Goal: Find specific page/section: Find specific page/section

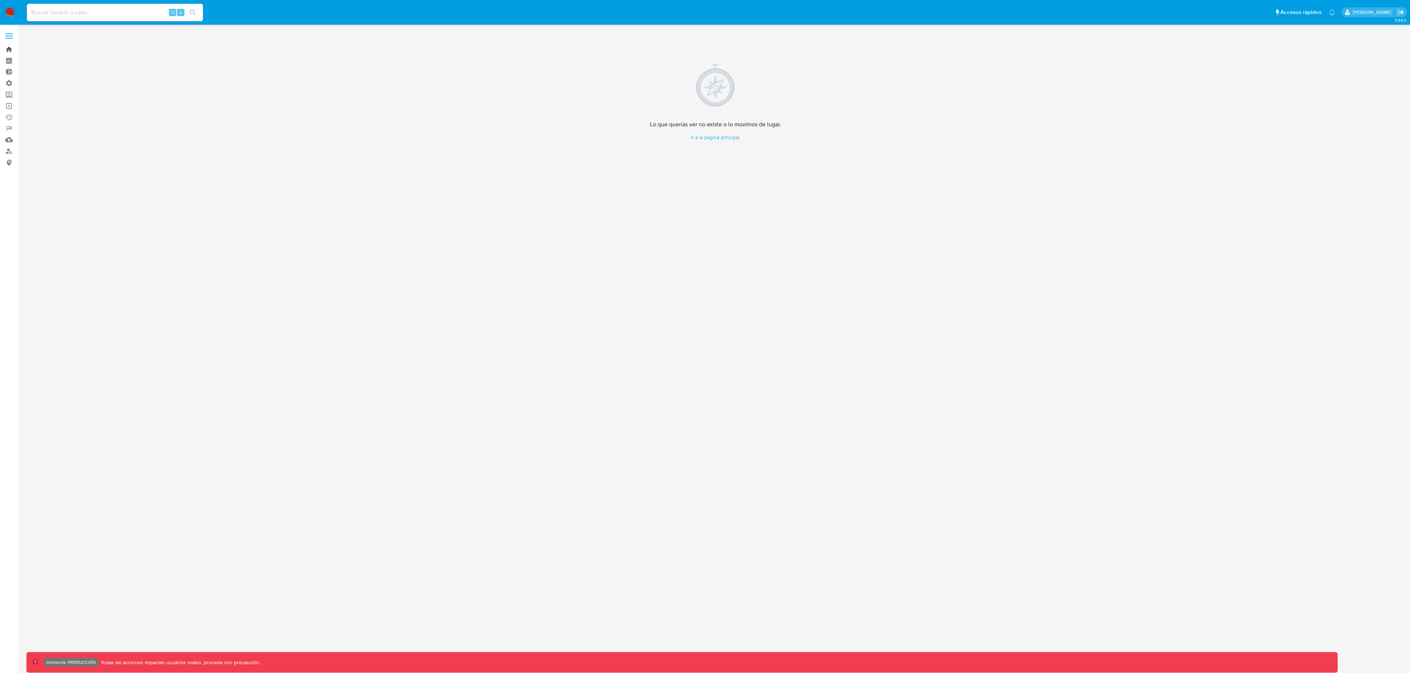
click at [10, 52] on link "Bandeja" at bounding box center [43, 49] width 87 height 11
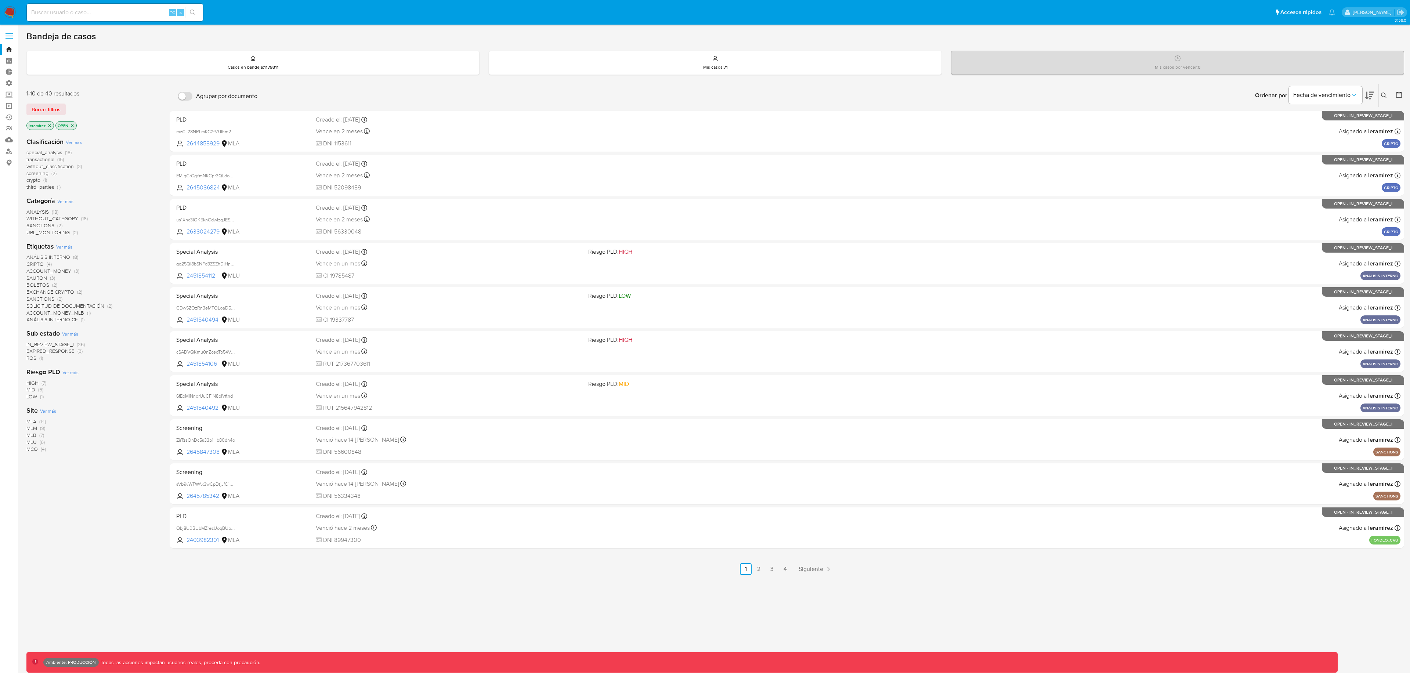
click at [50, 124] on icon "close-filter" at bounding box center [49, 125] width 4 height 4
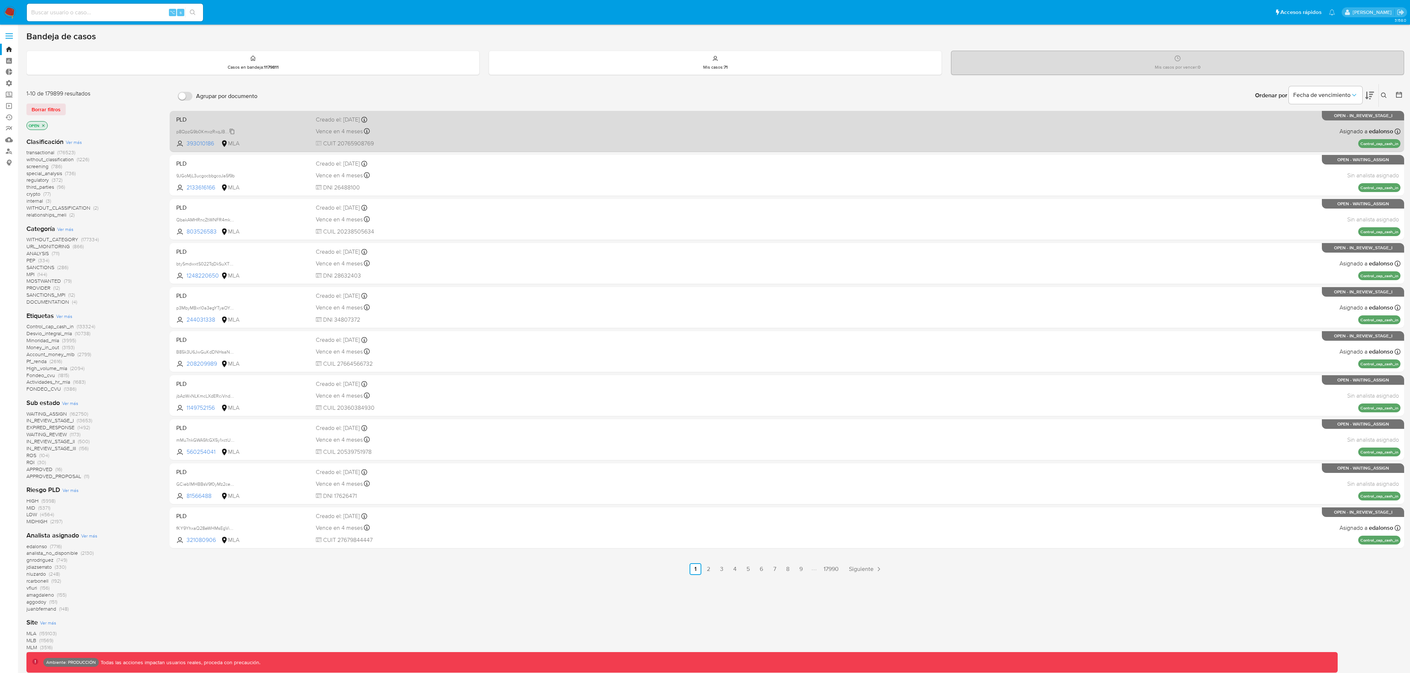
click at [232, 132] on span "p8QpzG9b0KmxzRxqJBhbNdya" at bounding box center [208, 131] width 65 height 8
